Goal: Task Accomplishment & Management: Manage account settings

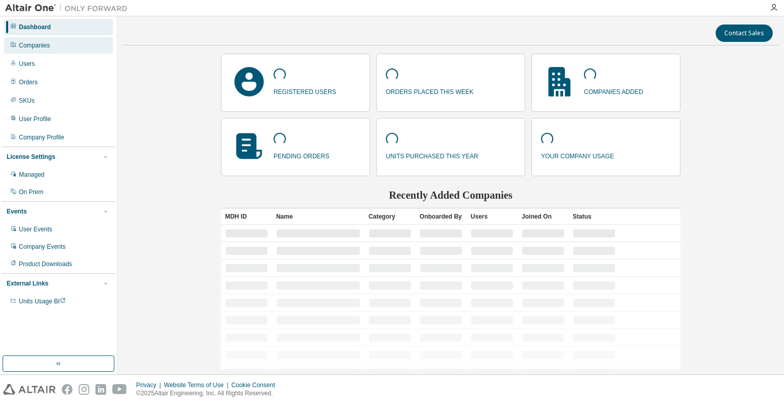
click at [32, 42] on div "Companies" at bounding box center [34, 45] width 31 height 8
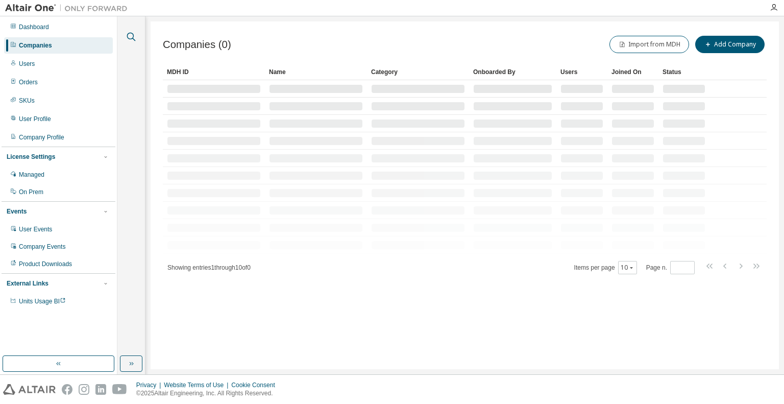
click at [131, 36] on icon "button" at bounding box center [131, 37] width 12 height 12
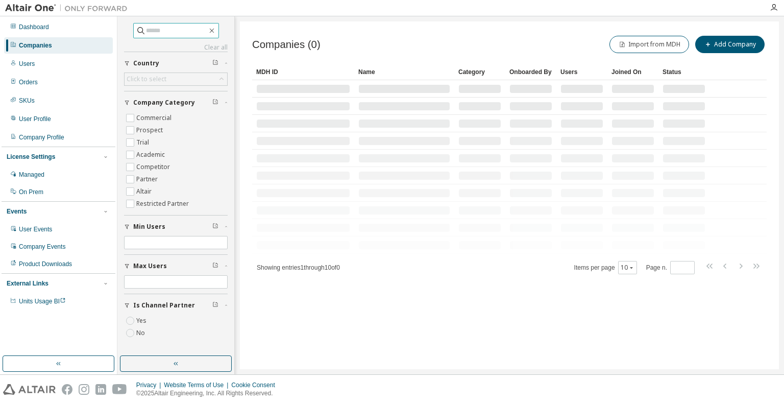
click at [150, 30] on input "text" at bounding box center [176, 31] width 61 height 10
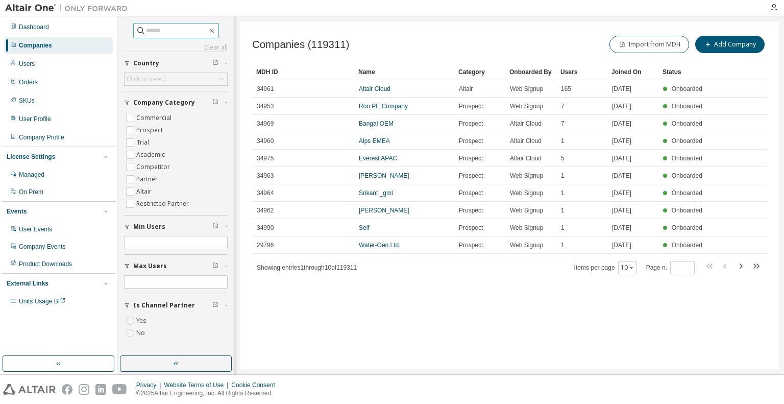
paste input "**********"
type input "**********"
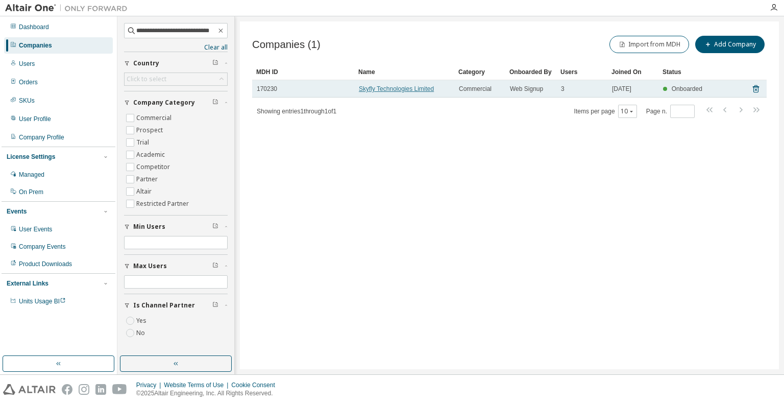
click at [377, 89] on link "Skyfly Technologies Limited" at bounding box center [396, 88] width 75 height 7
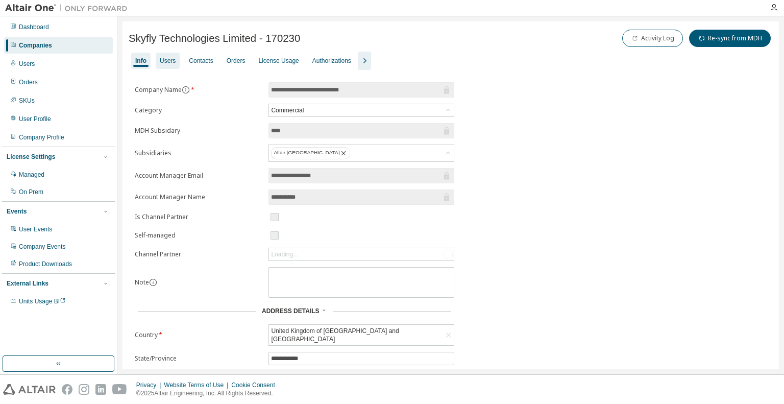
click at [169, 61] on div "Users" at bounding box center [168, 61] width 16 height 8
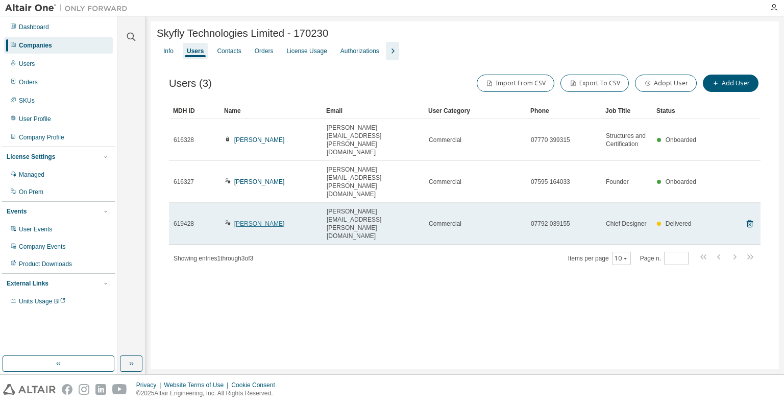
click at [242, 220] on link "[PERSON_NAME]" at bounding box center [259, 223] width 51 height 7
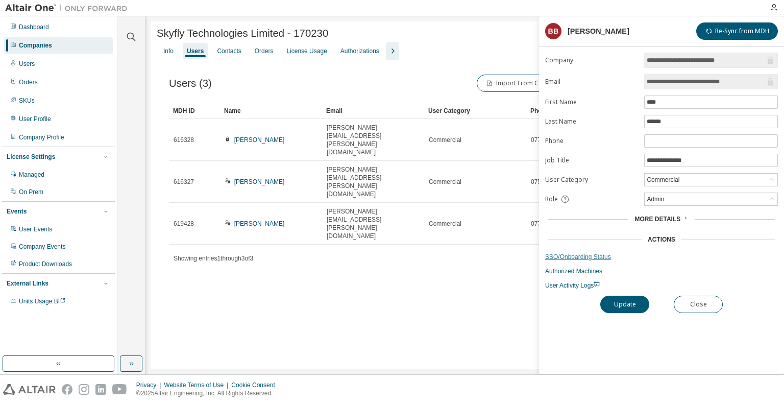
click at [579, 255] on link "SSO/Onboarding Status" at bounding box center [661, 257] width 233 height 8
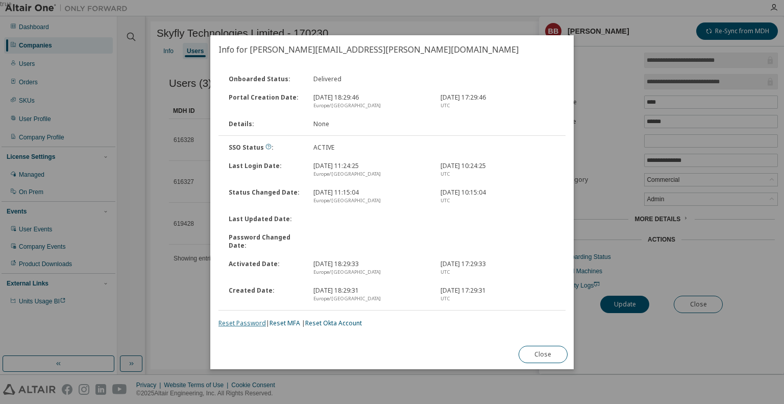
click at [241, 322] on link "Reset Password" at bounding box center [242, 323] width 47 height 9
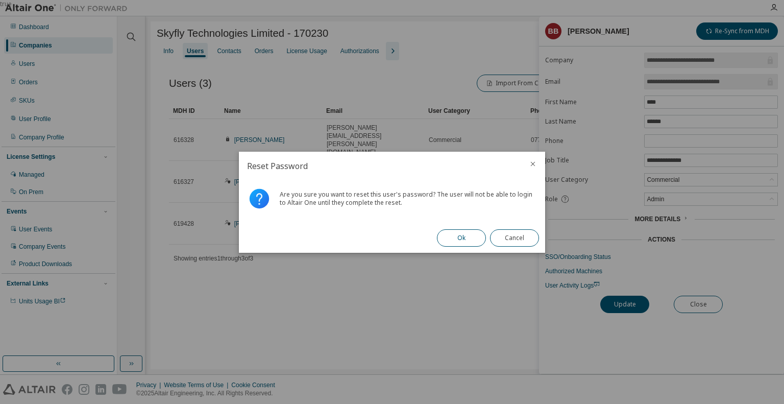
click at [450, 239] on button "Ok" at bounding box center [461, 237] width 49 height 17
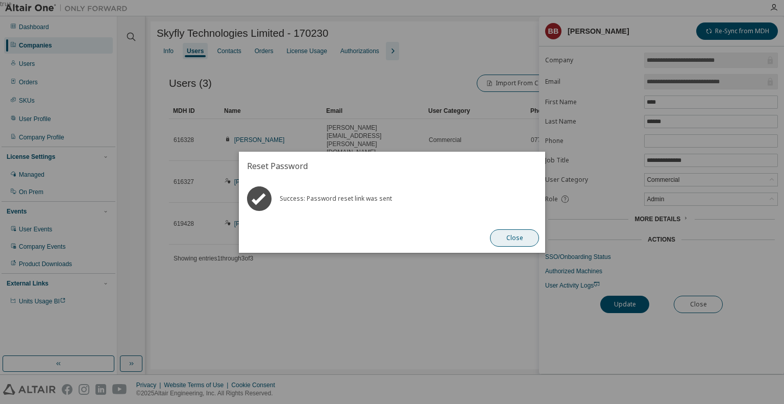
click at [513, 235] on button "Close" at bounding box center [514, 237] width 49 height 17
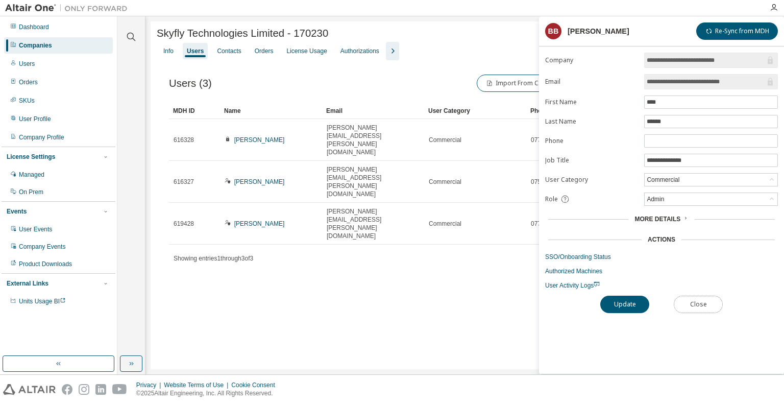
click at [701, 306] on button "Close" at bounding box center [698, 304] width 49 height 17
